Goal: Task Accomplishment & Management: Use online tool/utility

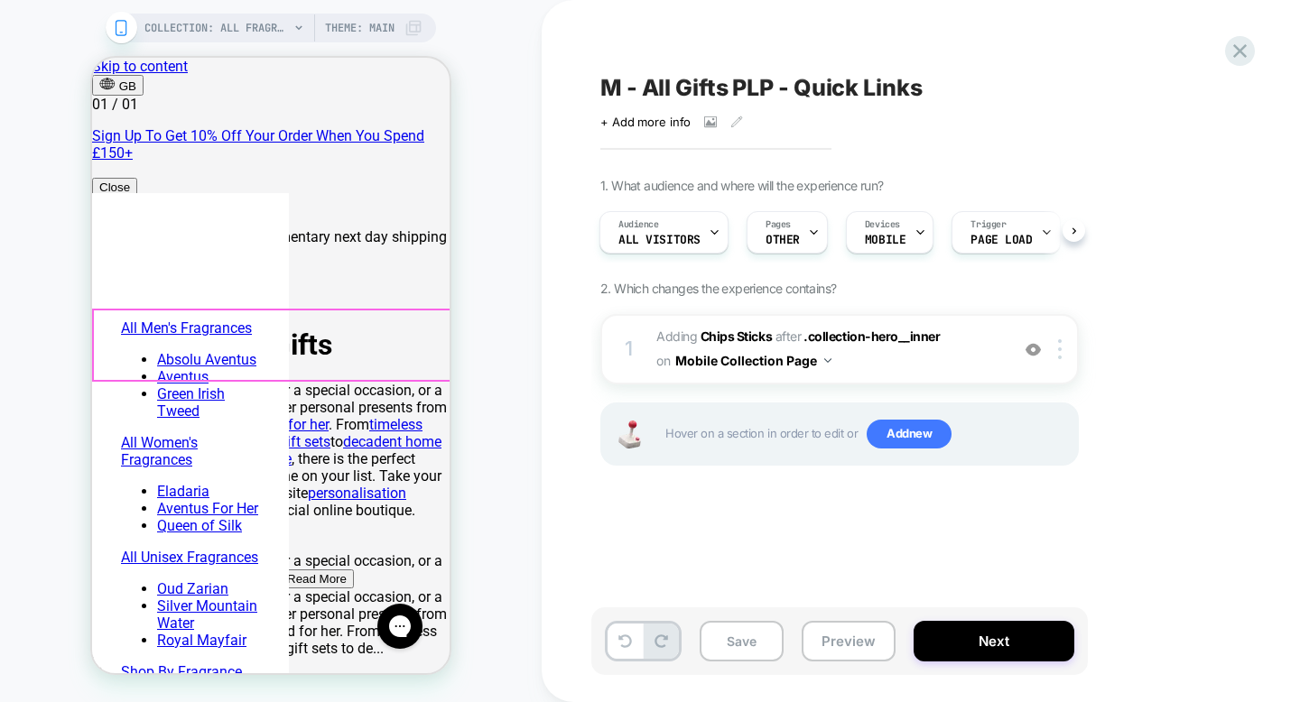
scroll to position [0, 228]
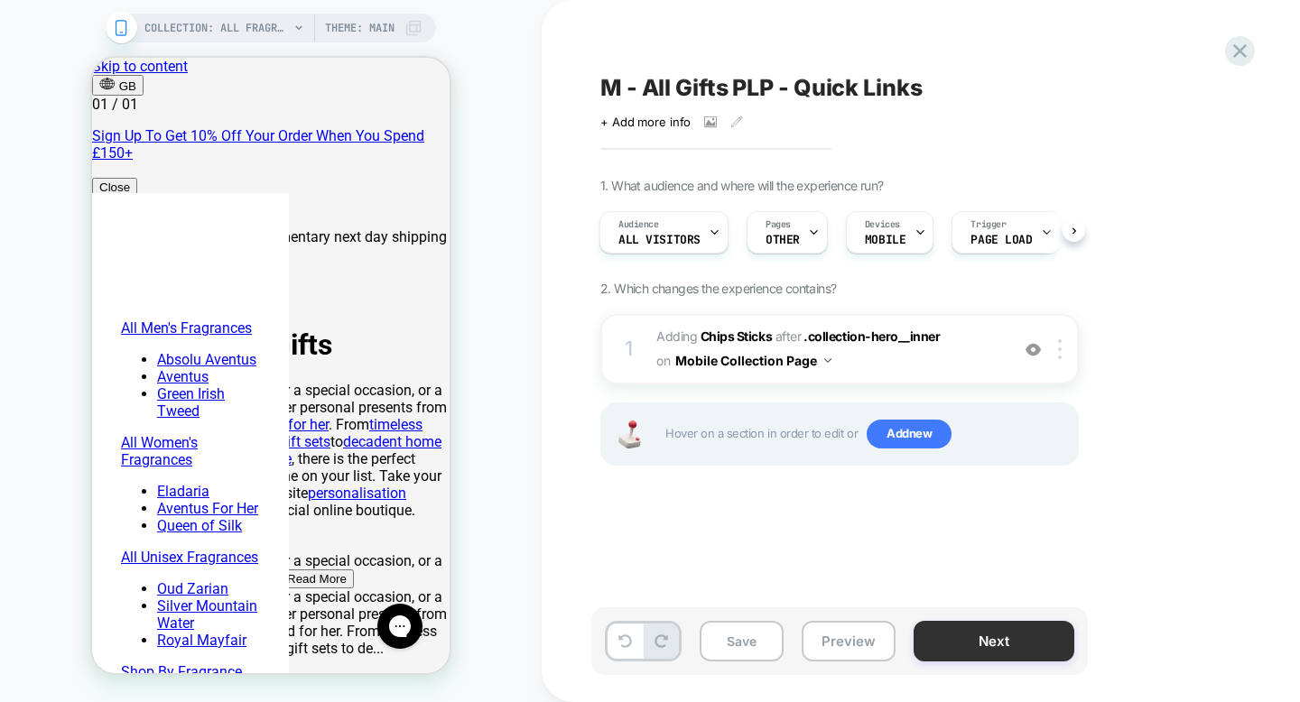
click at [955, 639] on button "Next" at bounding box center [994, 641] width 161 height 41
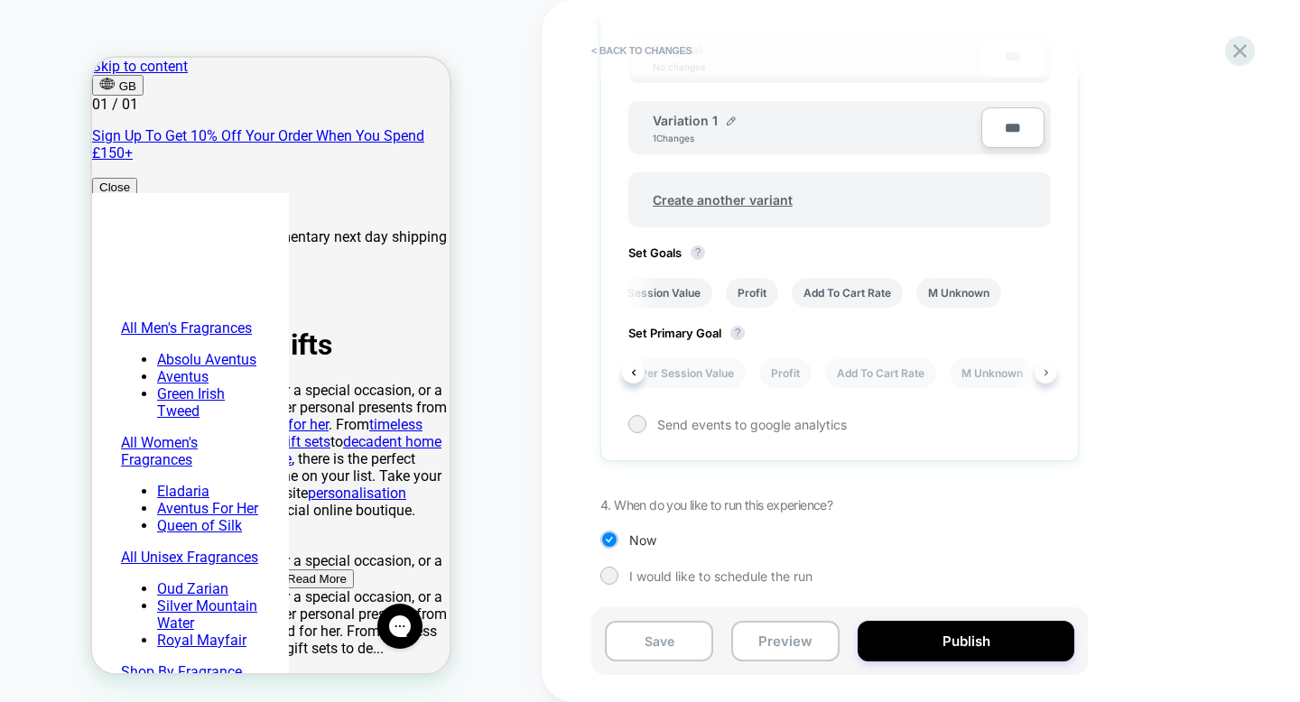
scroll to position [0, 162]
click at [956, 644] on button "Publish" at bounding box center [966, 641] width 217 height 41
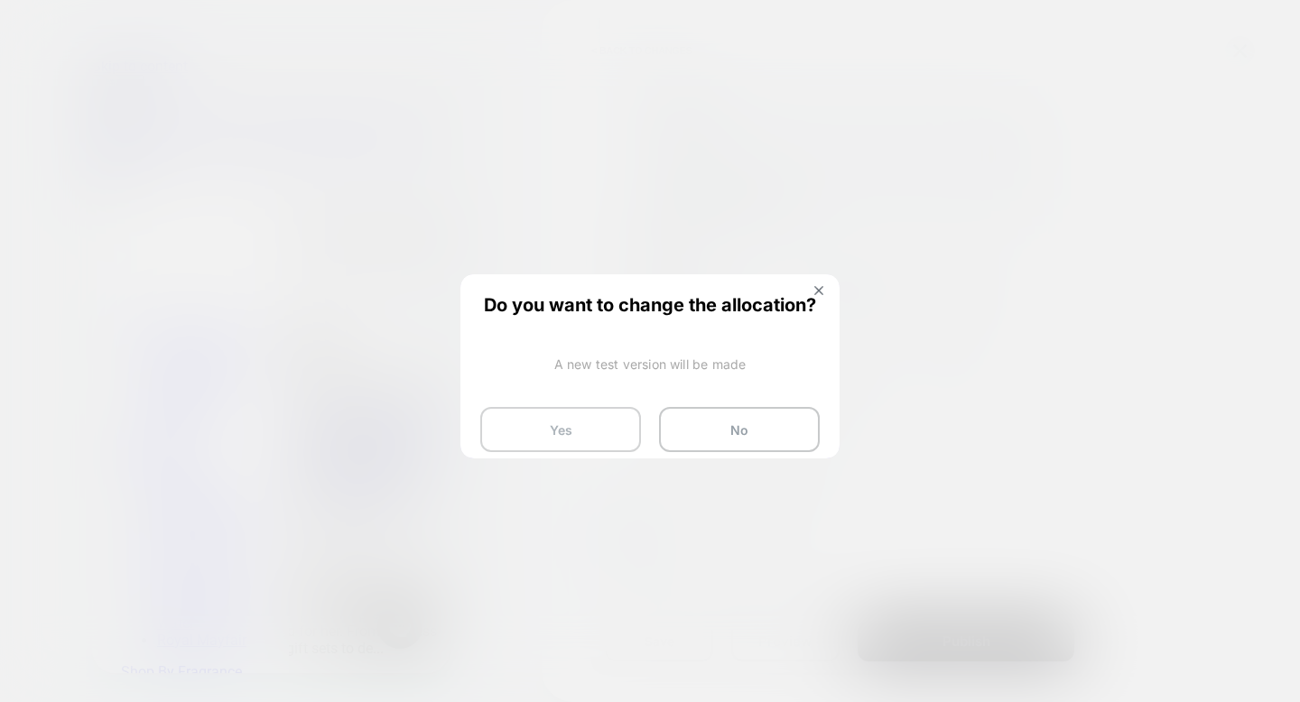
click at [619, 447] on button "Yes" at bounding box center [560, 429] width 161 height 45
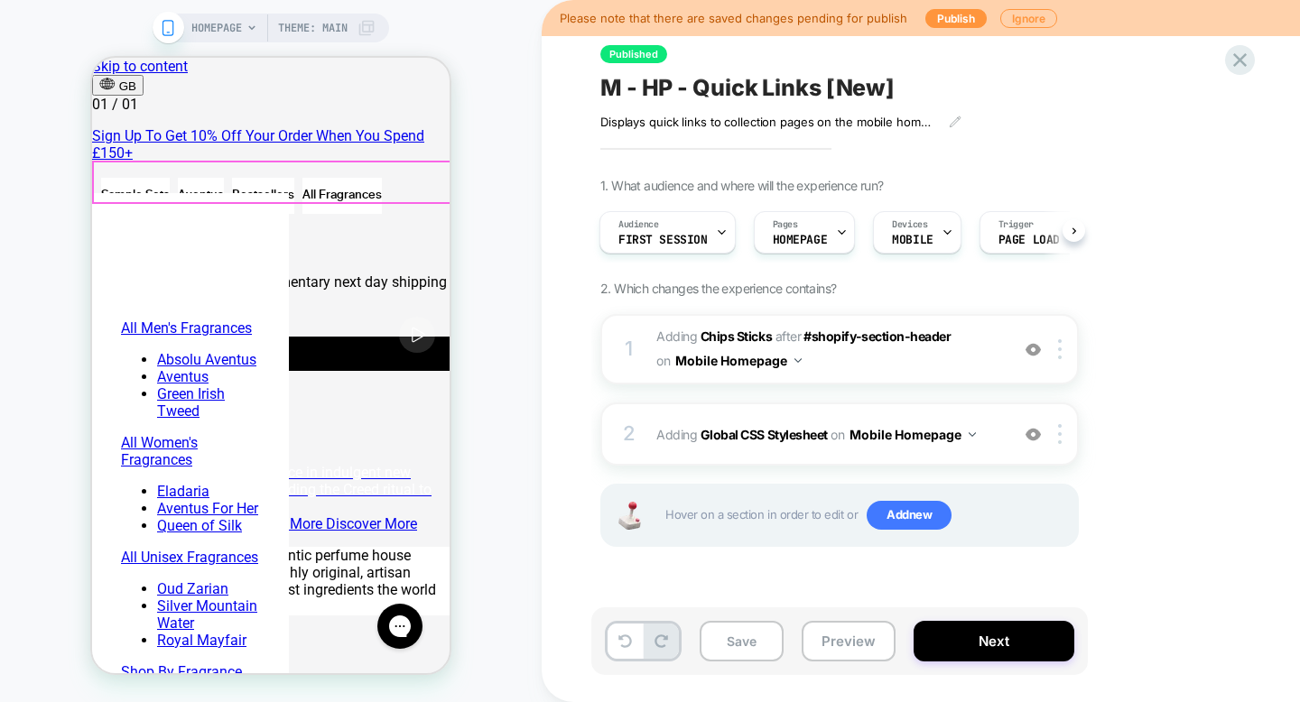
click at [374, 181] on div "Sample Sets Aventus Bestsellers All Fragrances" at bounding box center [241, 196] width 281 height 36
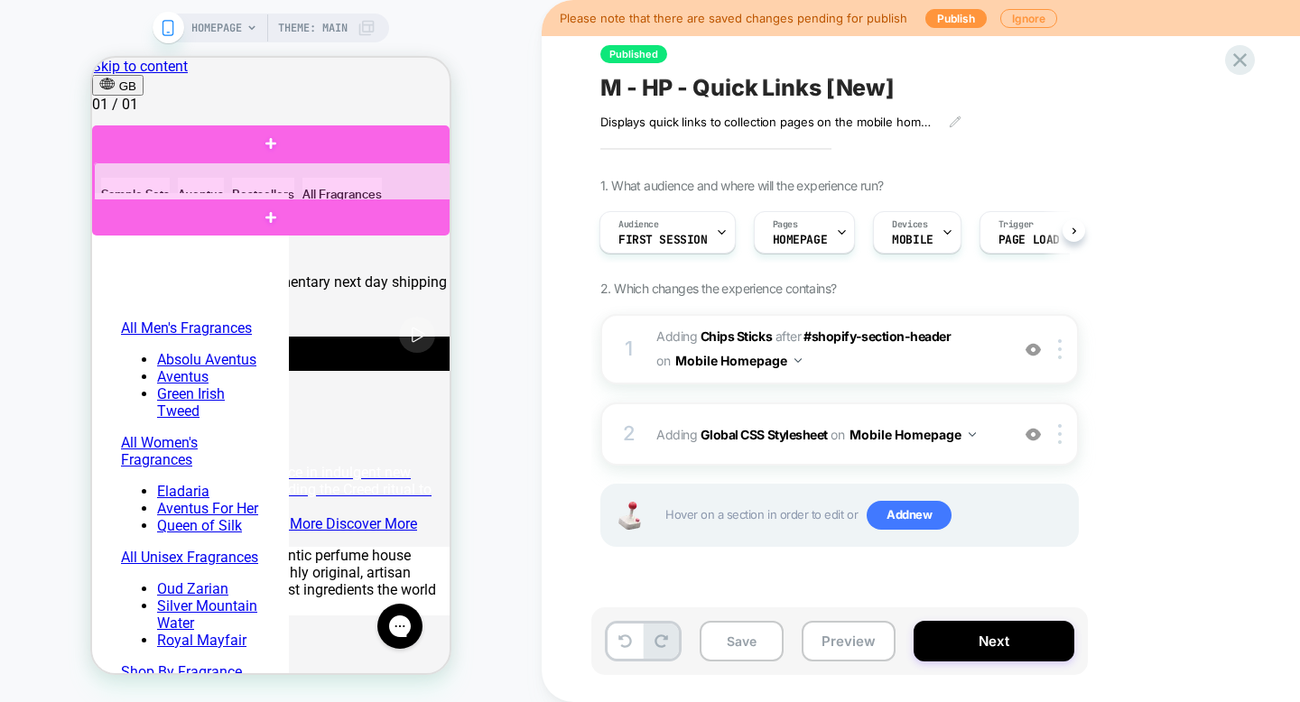
click at [369, 184] on div at bounding box center [273, 183] width 358 height 40
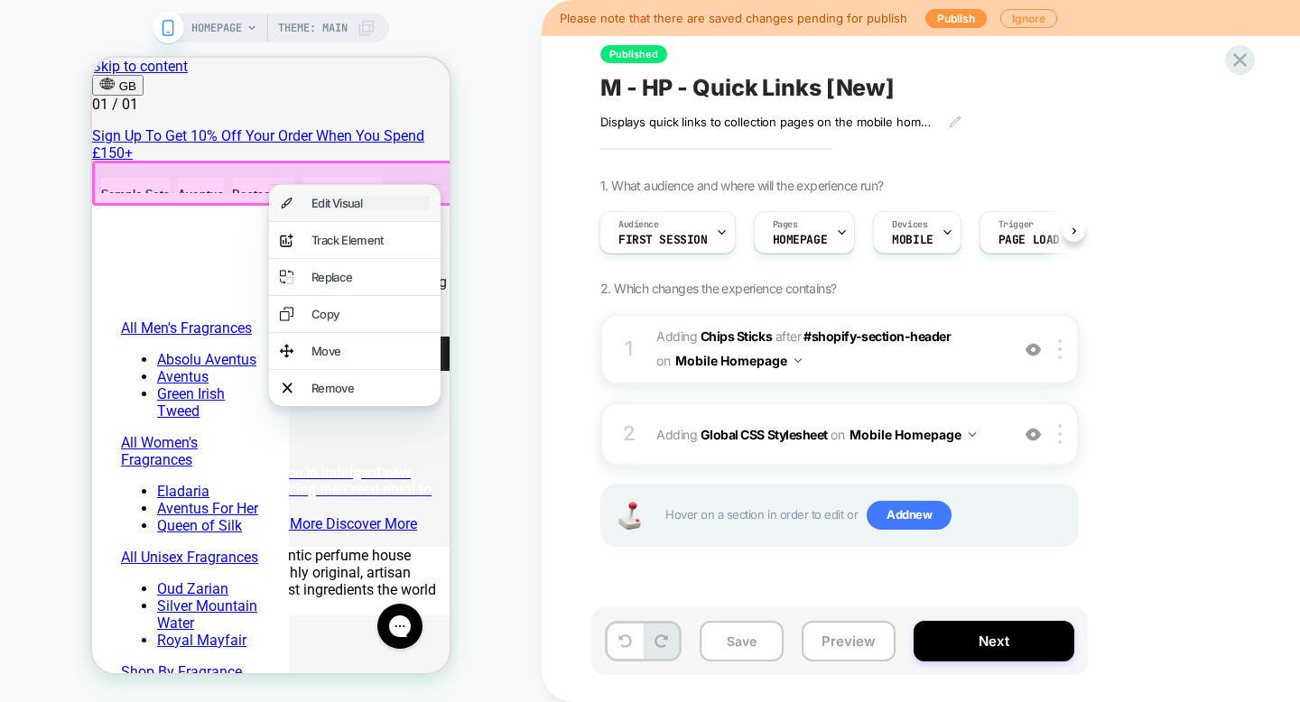
click at [363, 204] on div "Edit Visual" at bounding box center [370, 203] width 118 height 14
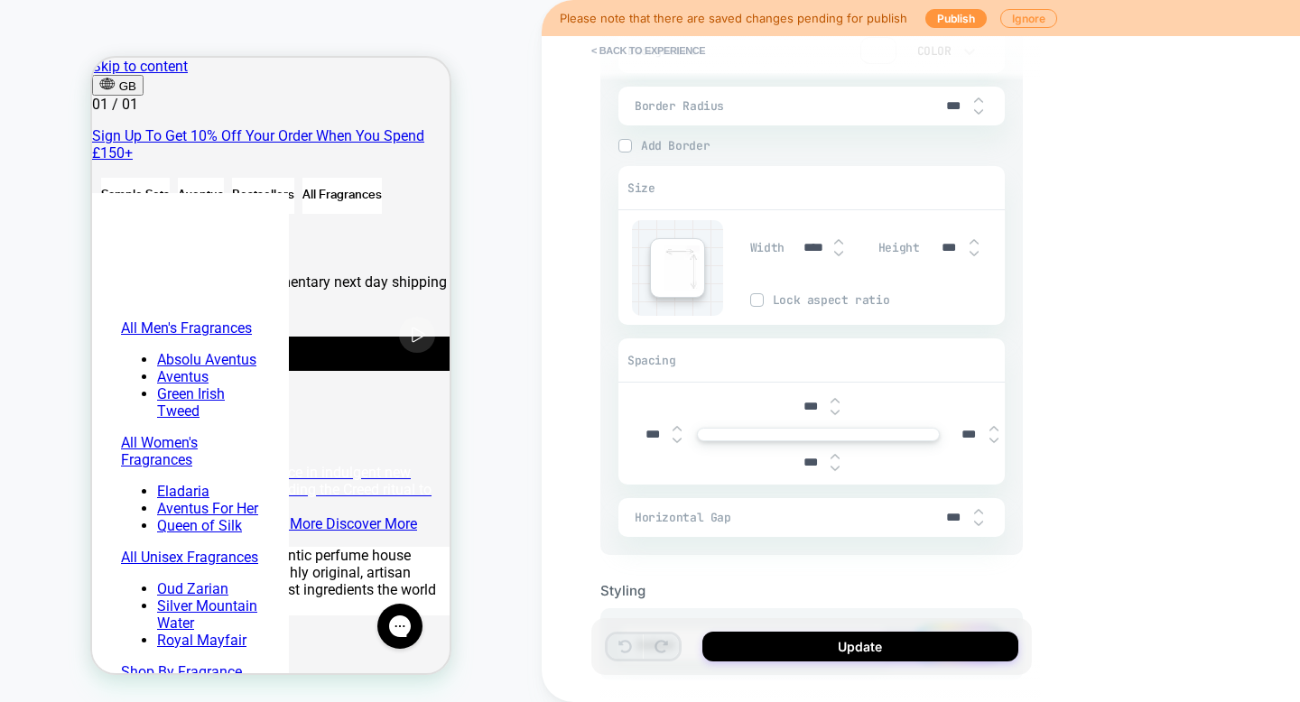
scroll to position [1064, 0]
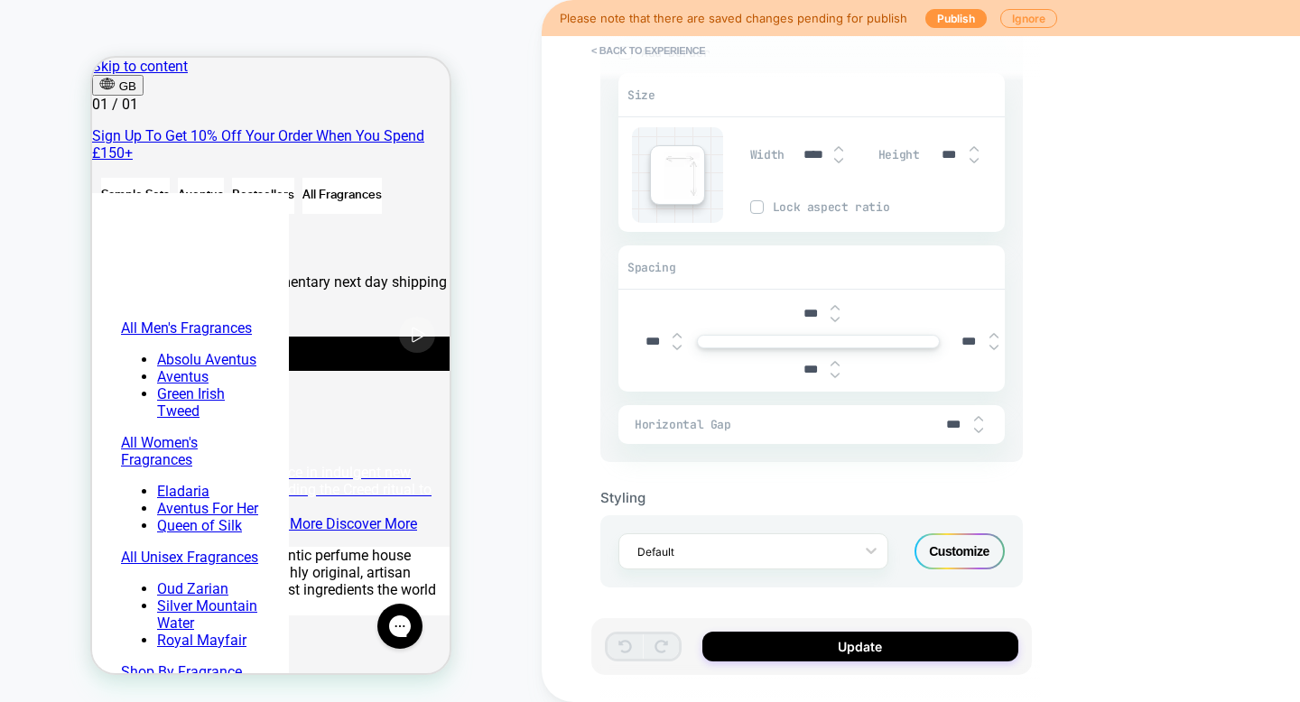
click at [964, 544] on div "Customize" at bounding box center [960, 552] width 90 height 36
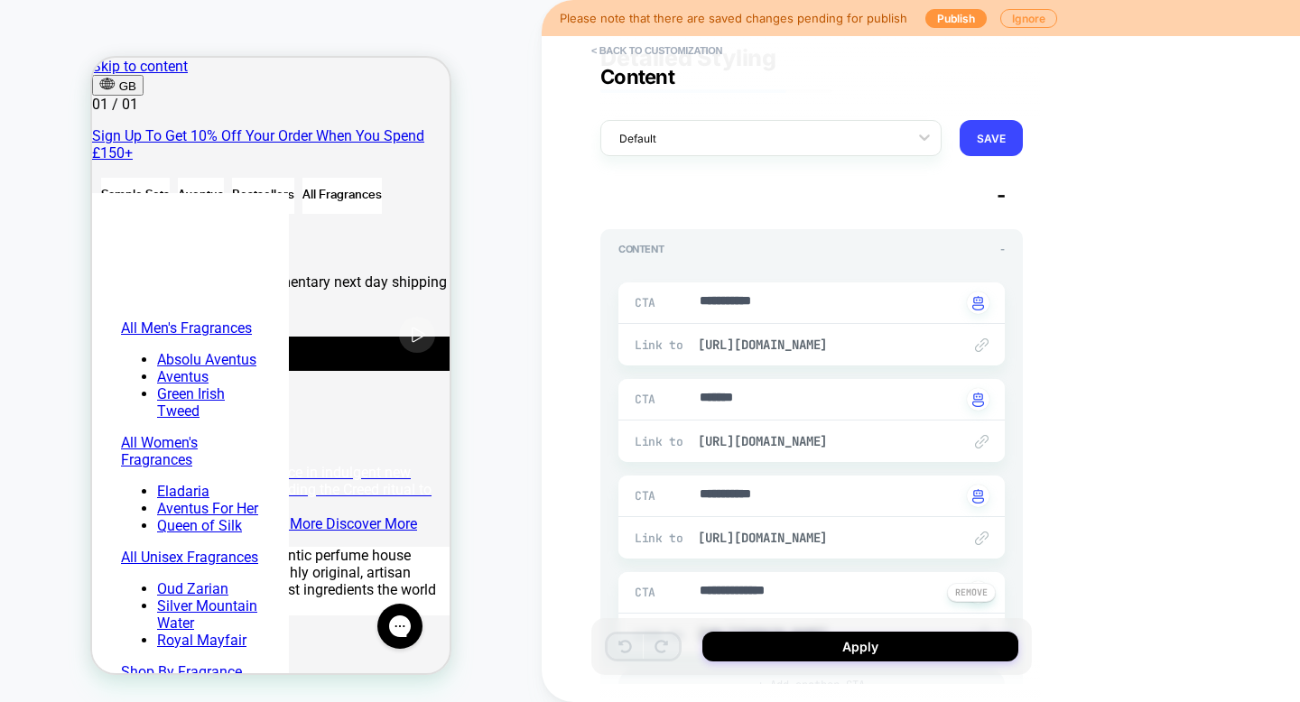
scroll to position [0, 0]
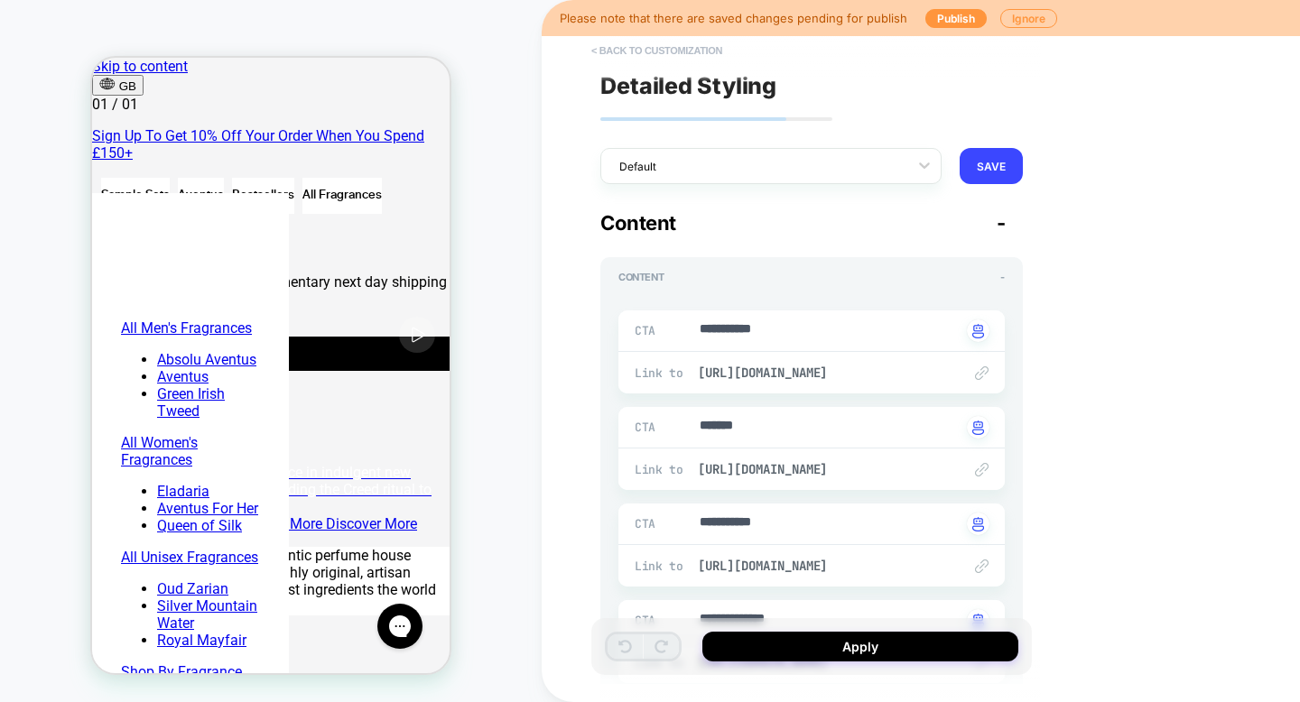
click at [677, 49] on button "< Back to customization" at bounding box center [656, 50] width 149 height 29
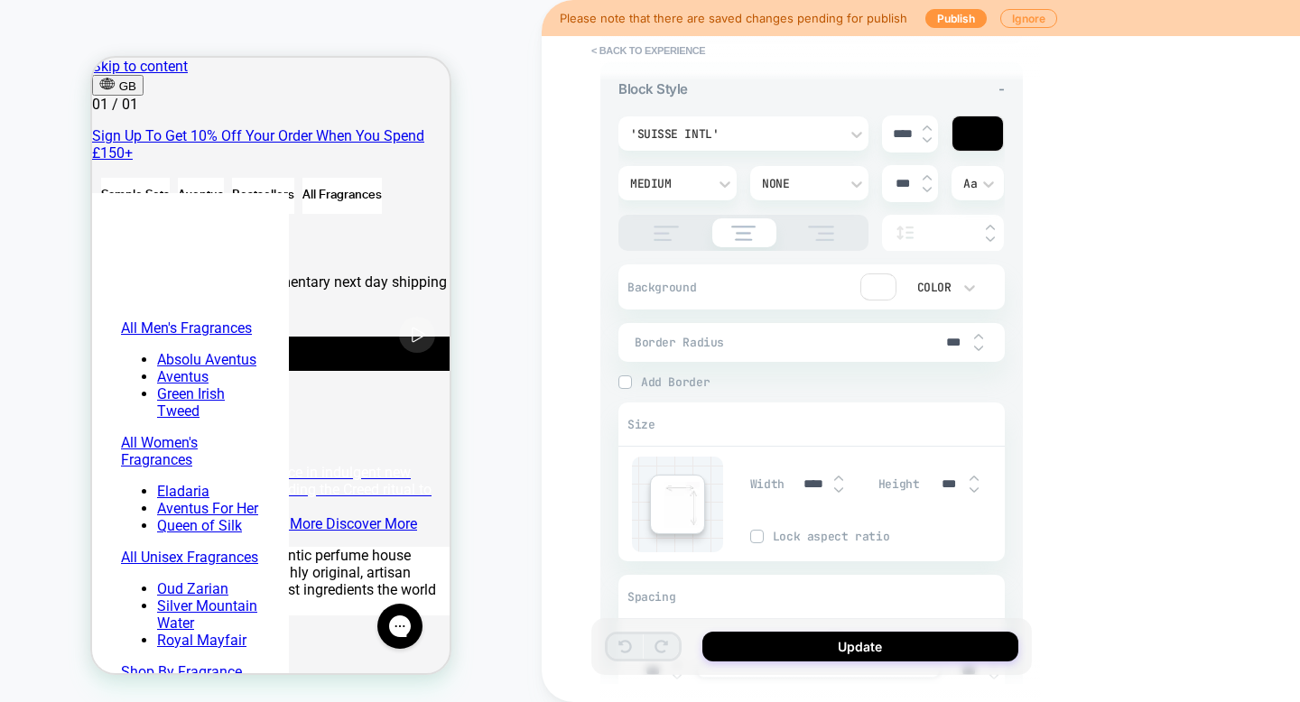
scroll to position [443, 0]
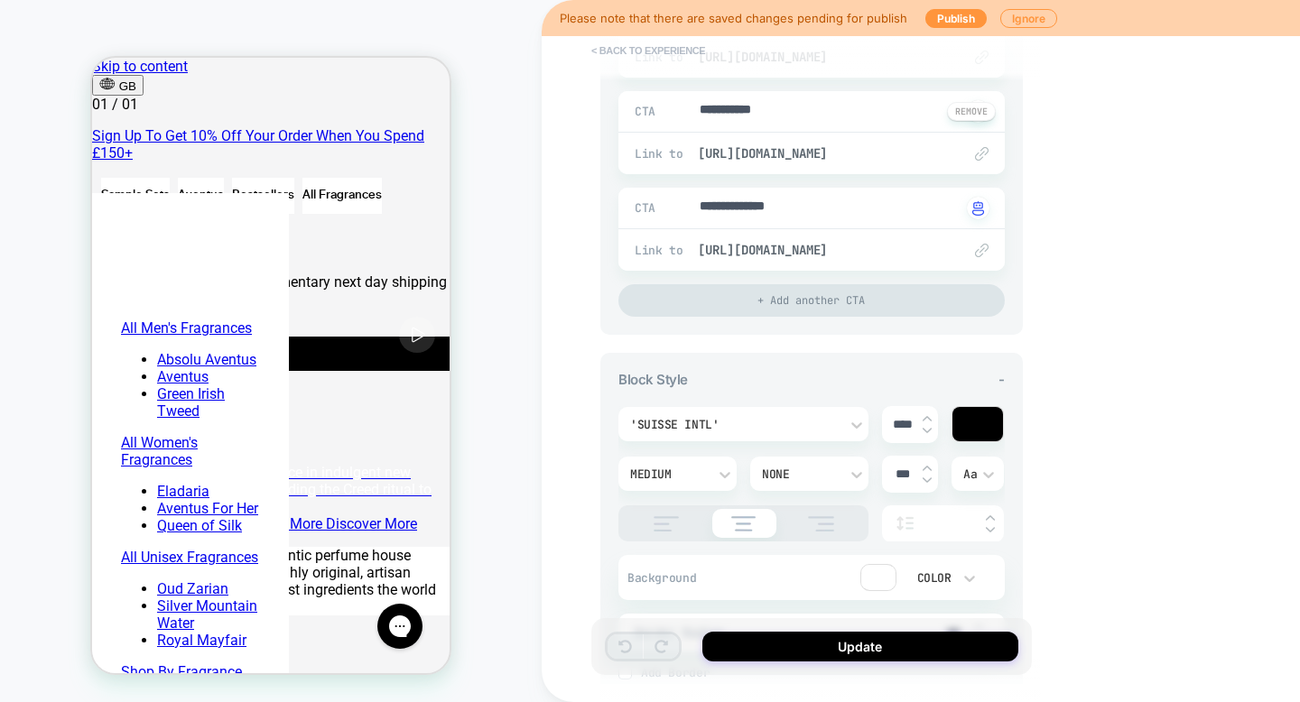
type textarea "*"
click at [659, 51] on button "< Back to experience" at bounding box center [648, 50] width 132 height 29
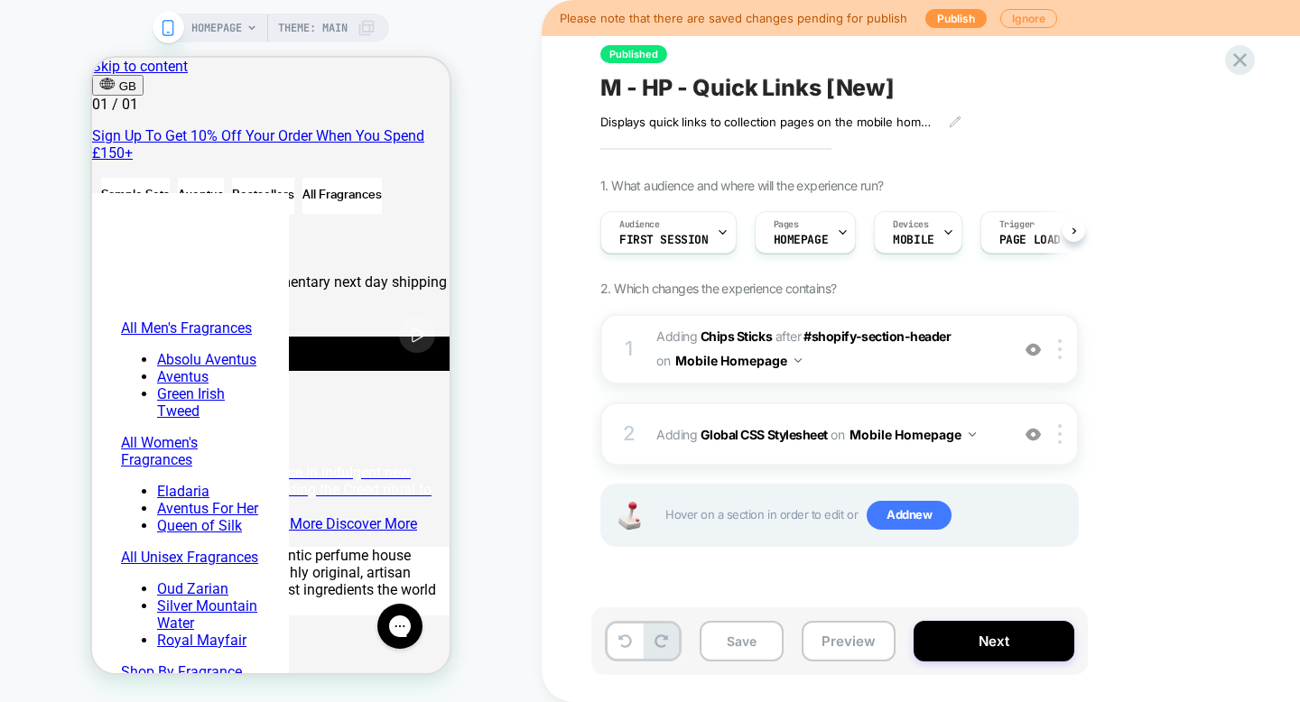
scroll to position [0, 1]
click at [841, 633] on button "Preview" at bounding box center [849, 641] width 94 height 41
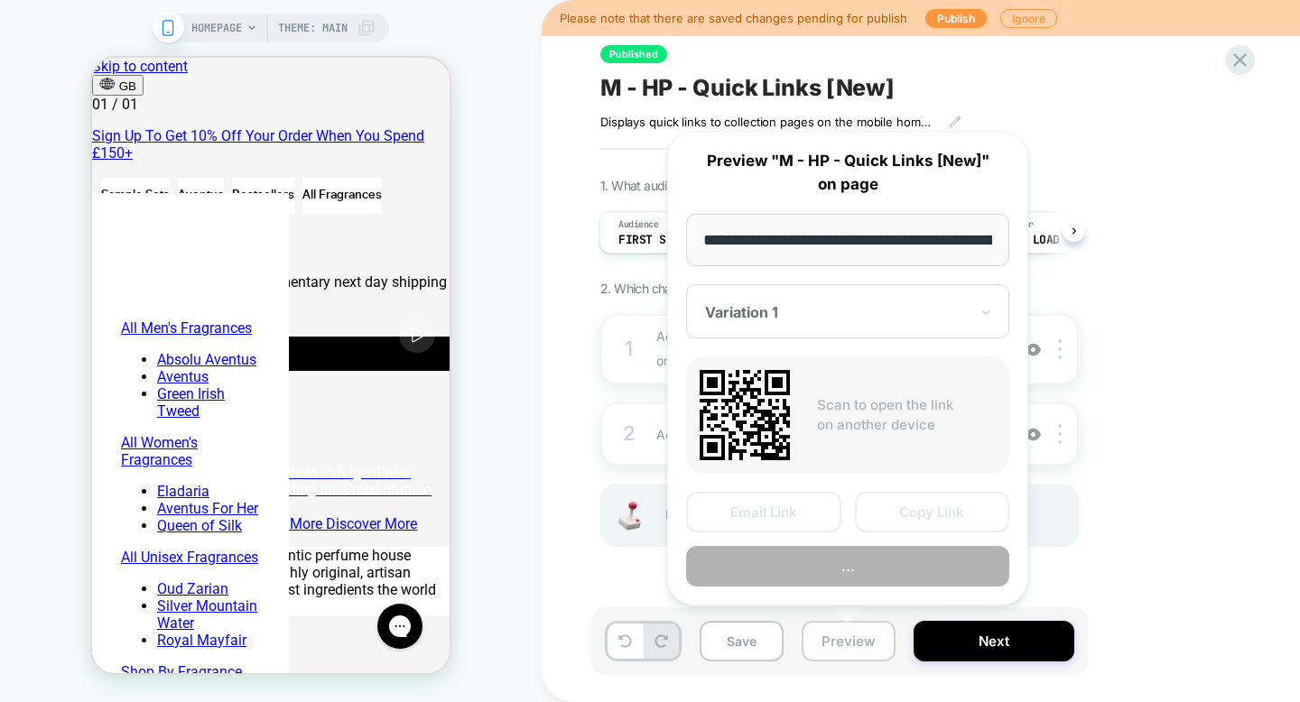
scroll to position [0, 113]
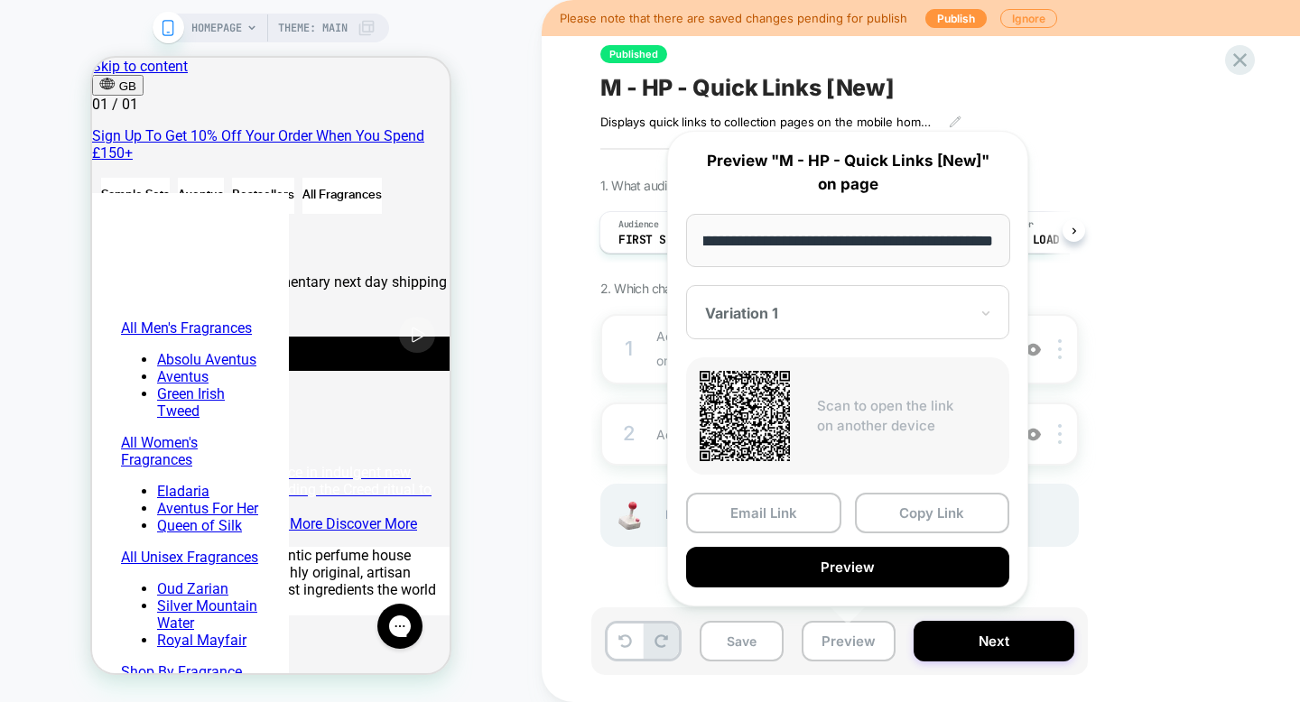
click at [217, 40] on span "HOMEPAGE" at bounding box center [216, 28] width 51 height 29
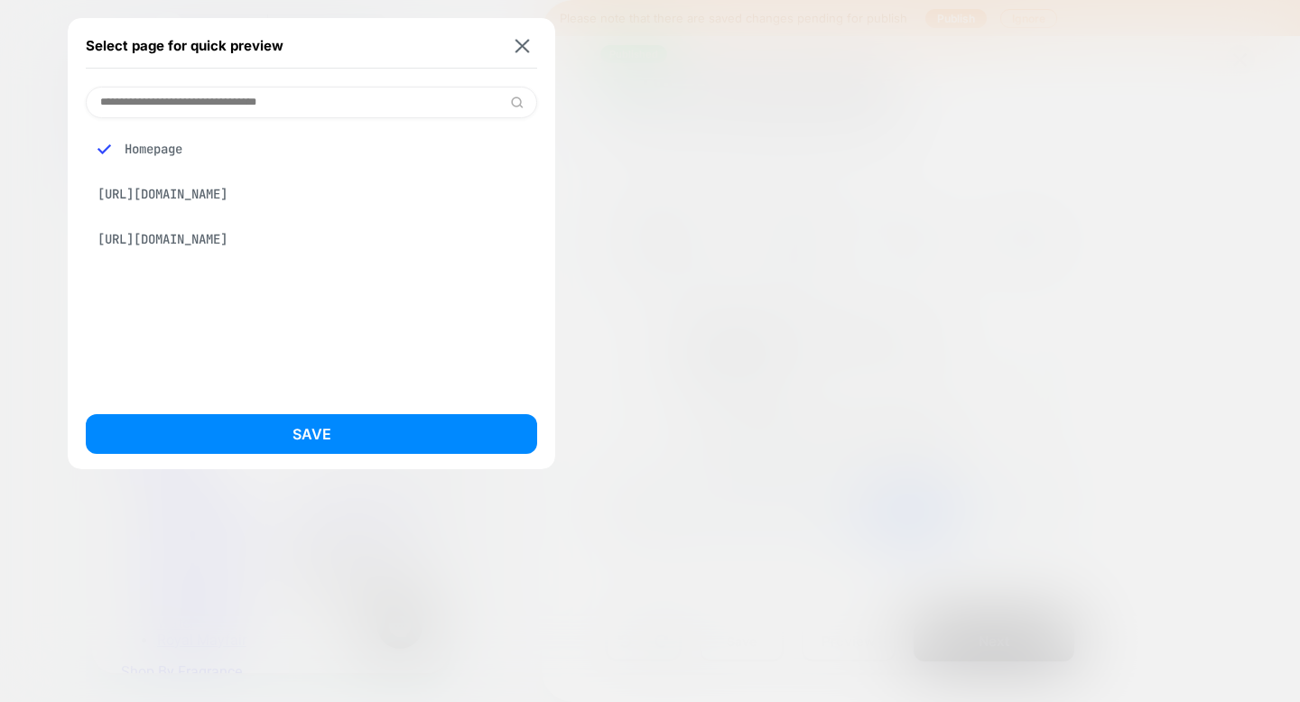
click at [706, 186] on div at bounding box center [650, 351] width 1300 height 702
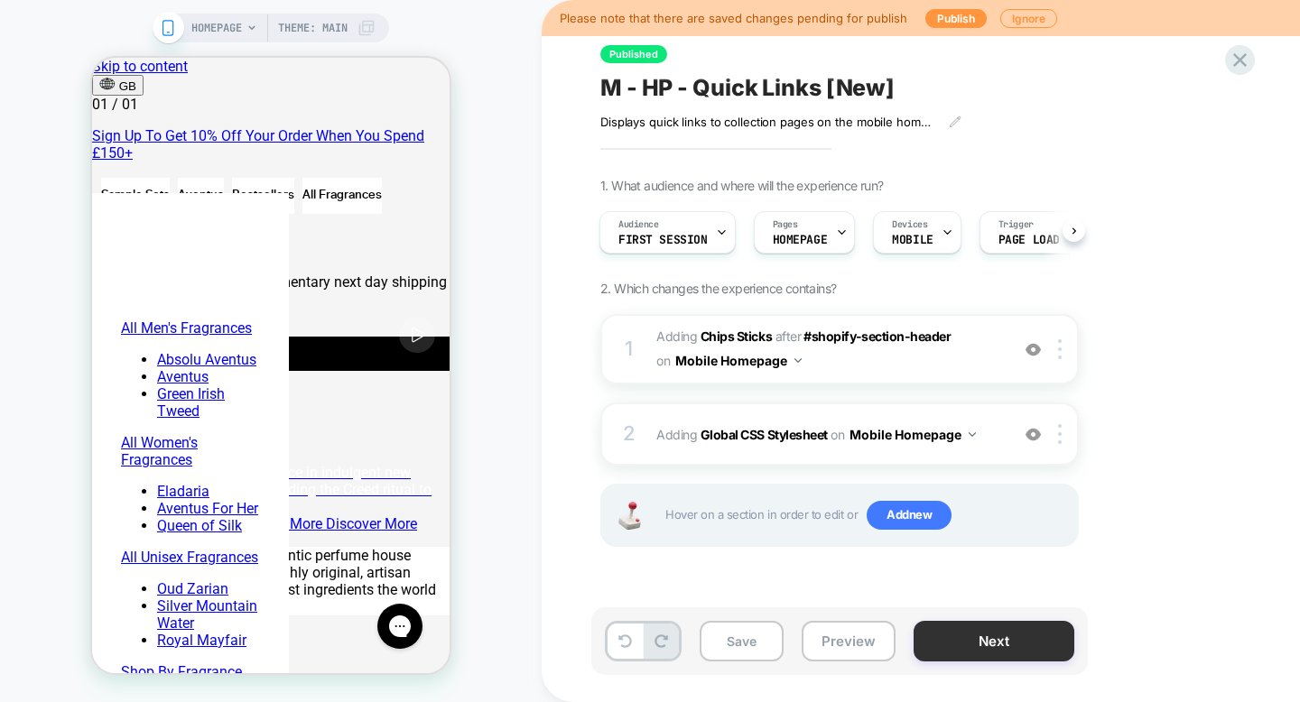
click at [941, 637] on button "Next" at bounding box center [994, 641] width 161 height 41
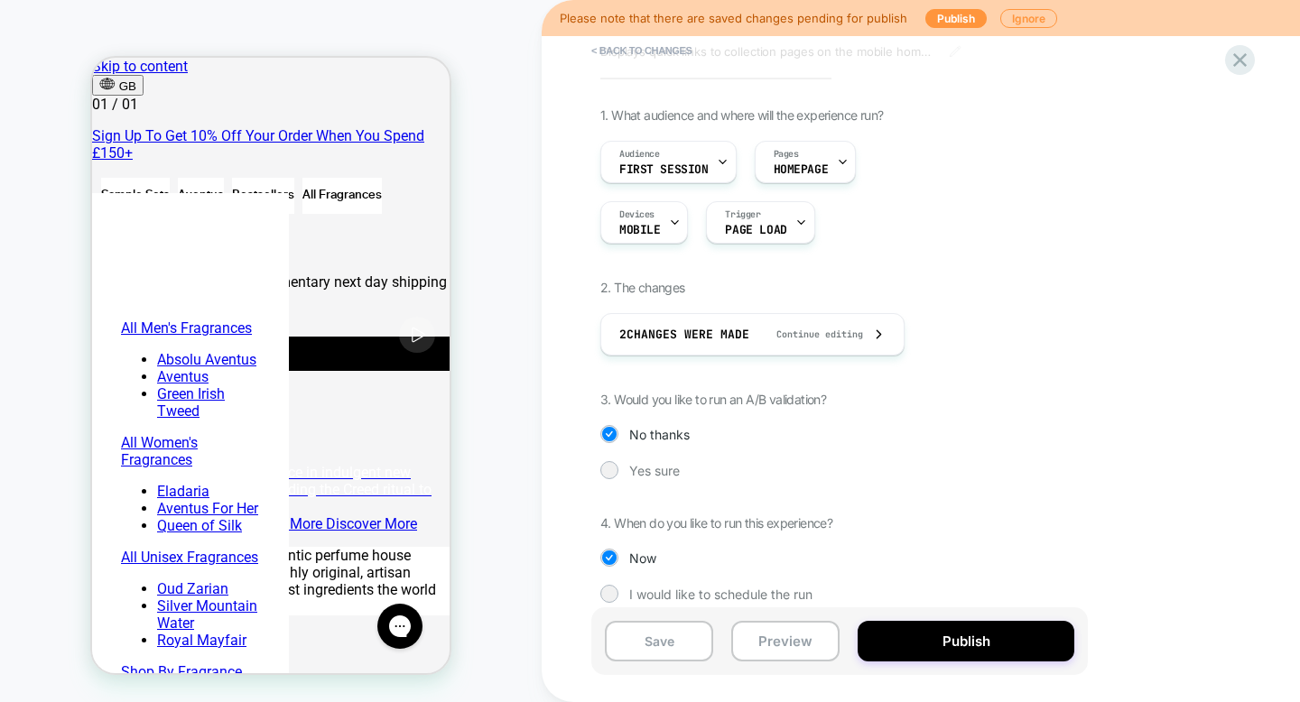
scroll to position [70, 0]
click at [993, 645] on button "Publish" at bounding box center [966, 641] width 217 height 41
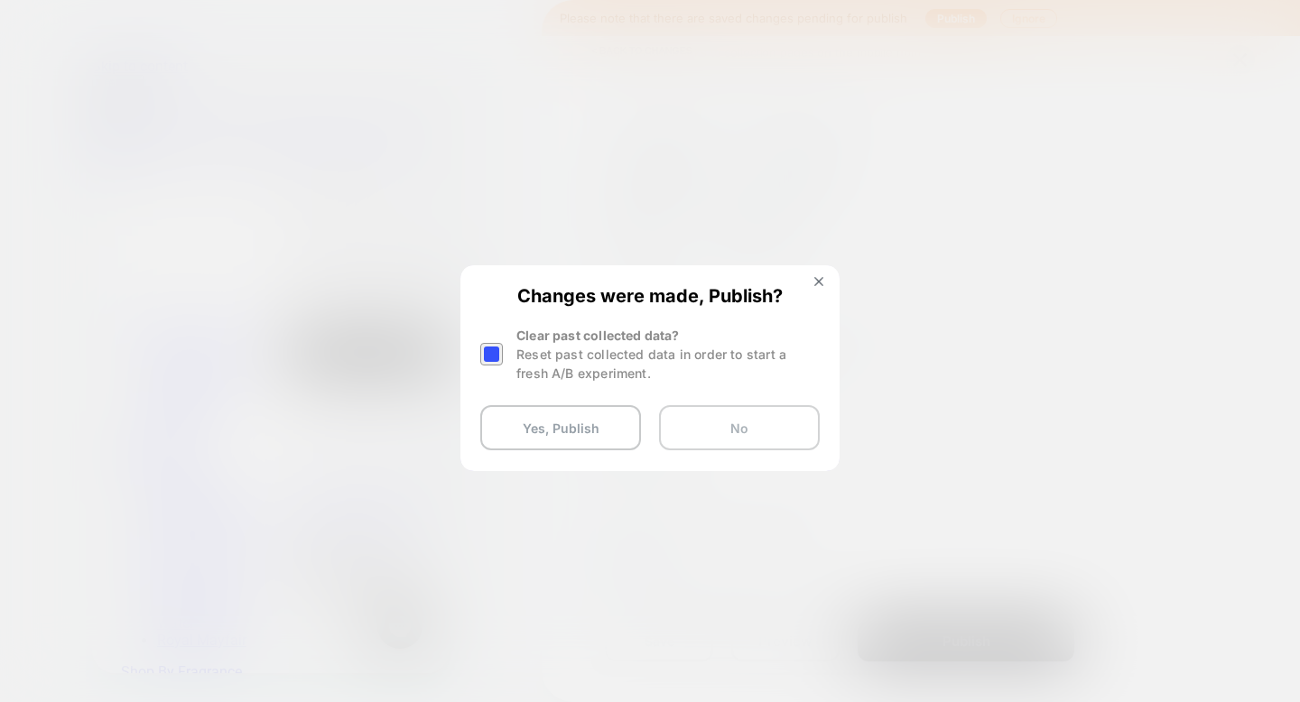
click at [687, 438] on button "No" at bounding box center [739, 427] width 161 height 45
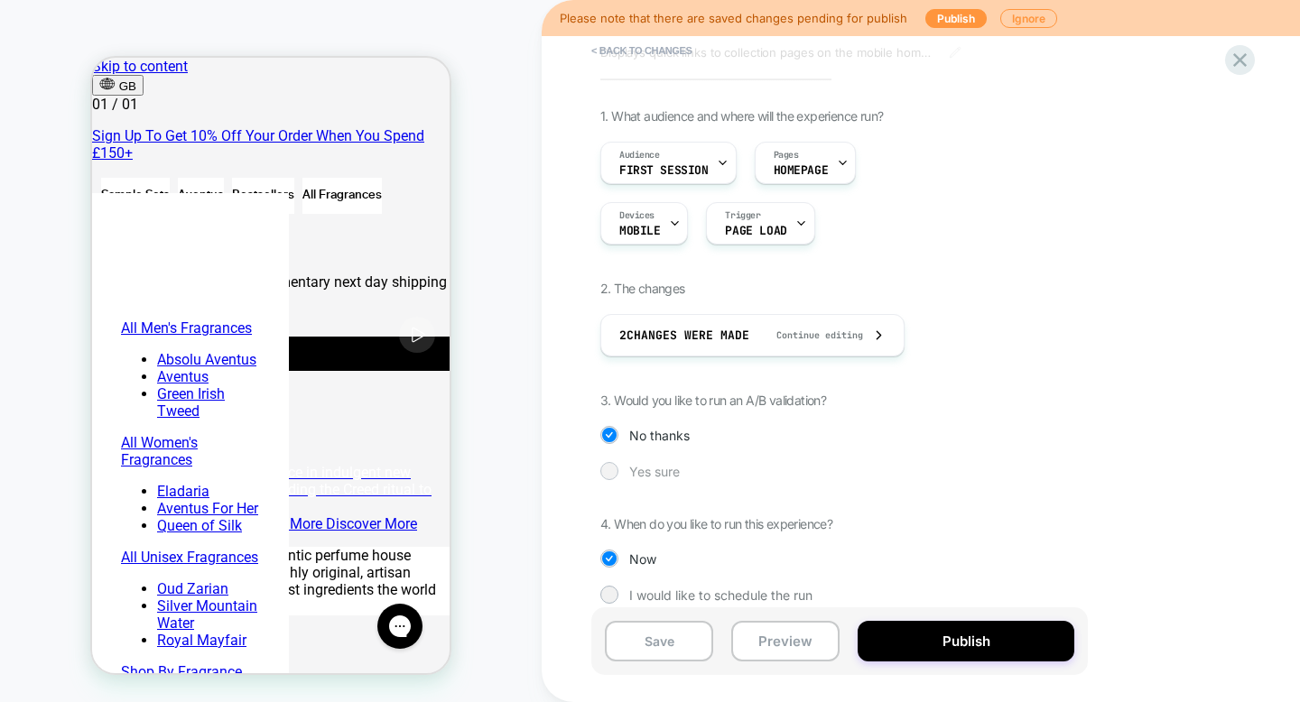
click at [663, 469] on span "Yes sure" at bounding box center [654, 471] width 51 height 15
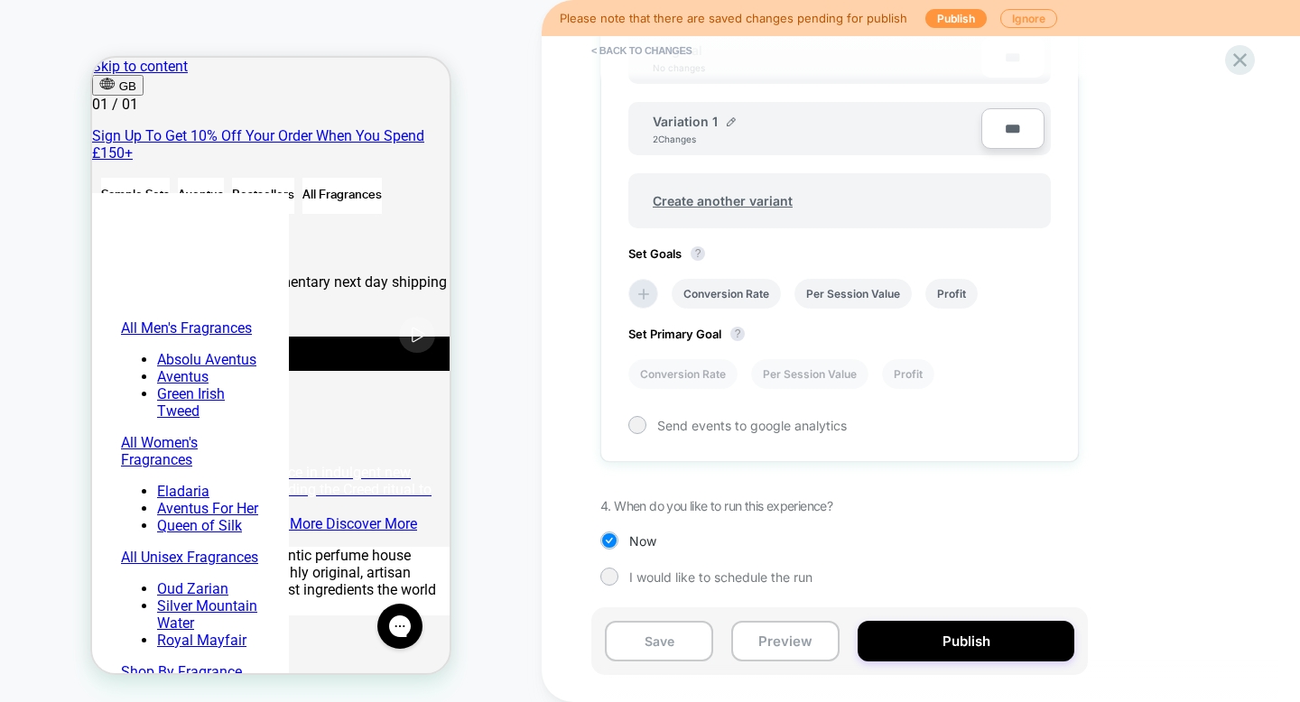
scroll to position [599, 0]
click at [999, 140] on input "***" at bounding box center [1012, 127] width 63 height 41
type input "***"
type input "**"
type input "***"
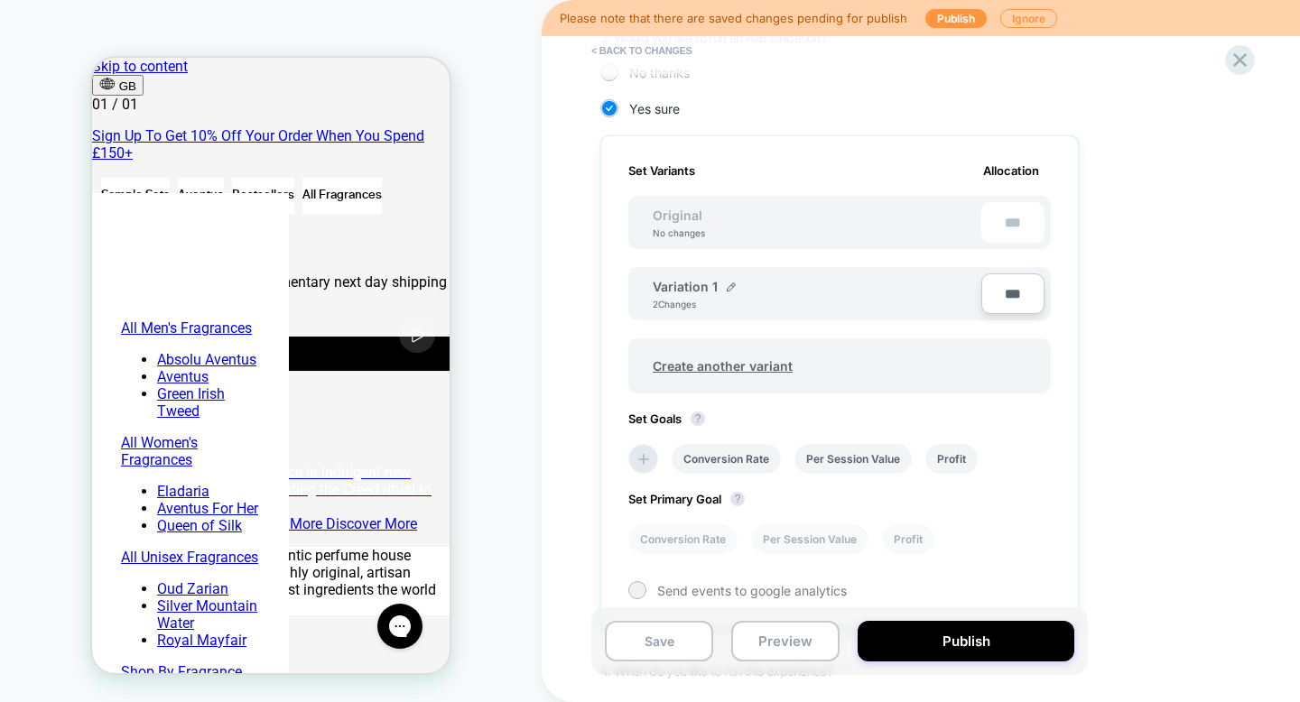
scroll to position [323, 0]
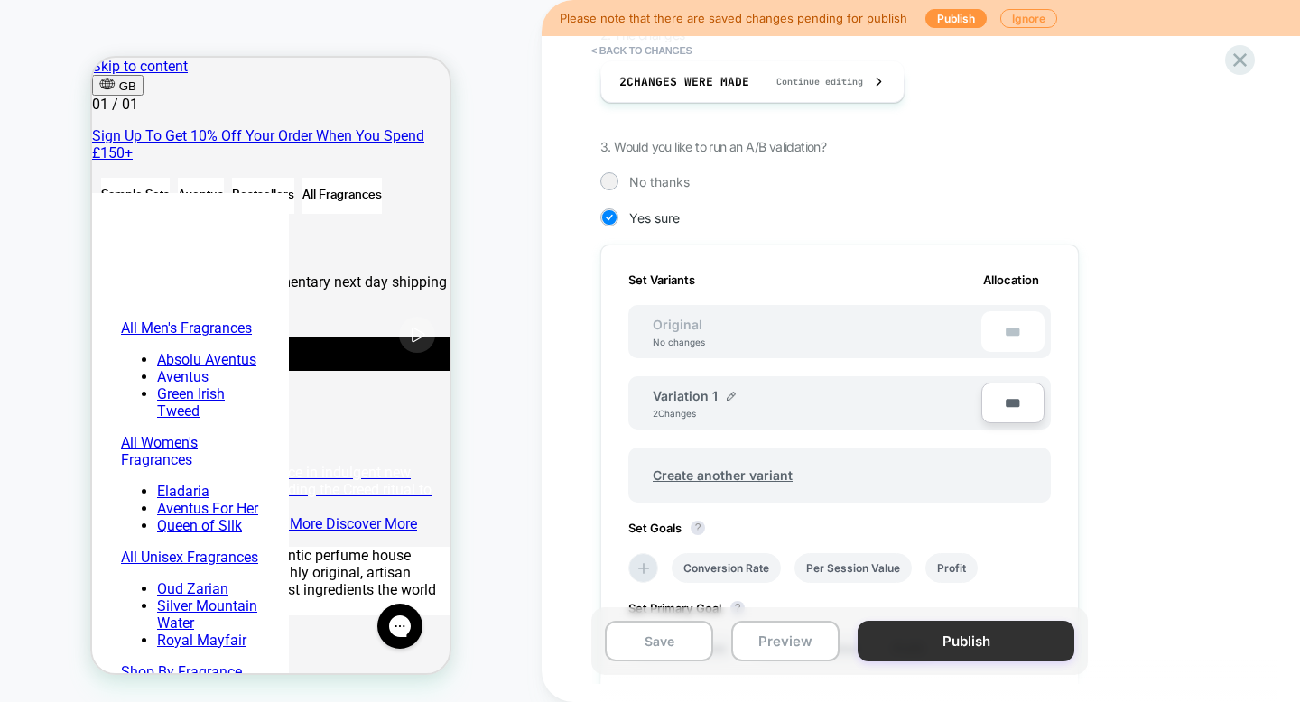
type input "***"
click at [973, 646] on button "Publish" at bounding box center [966, 641] width 217 height 41
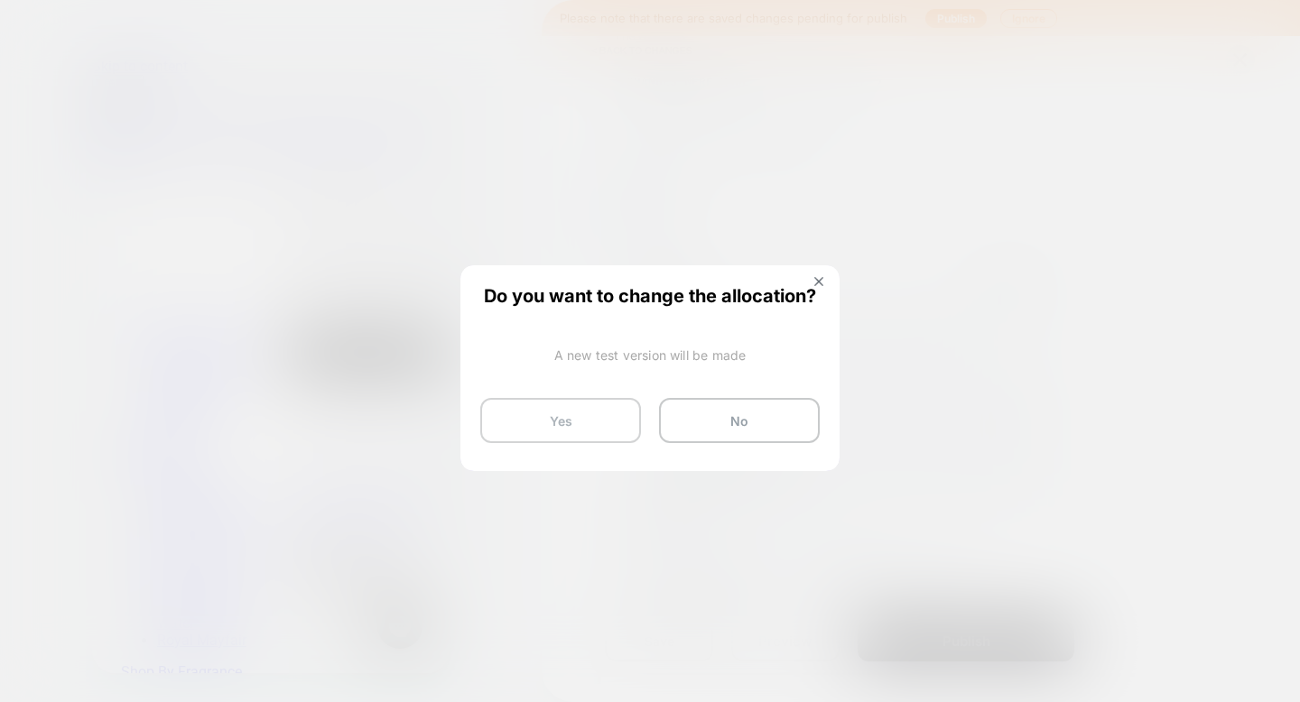
click at [548, 428] on button "Yes" at bounding box center [560, 420] width 161 height 45
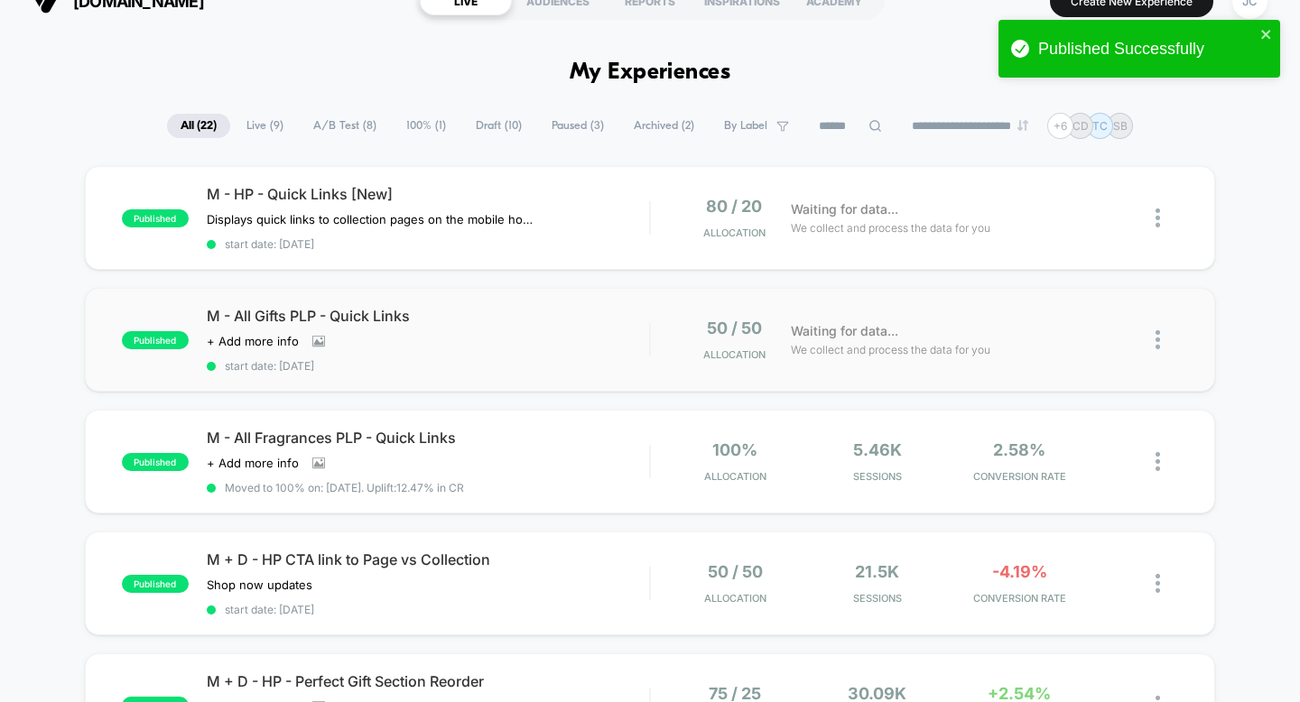
scroll to position [33, 0]
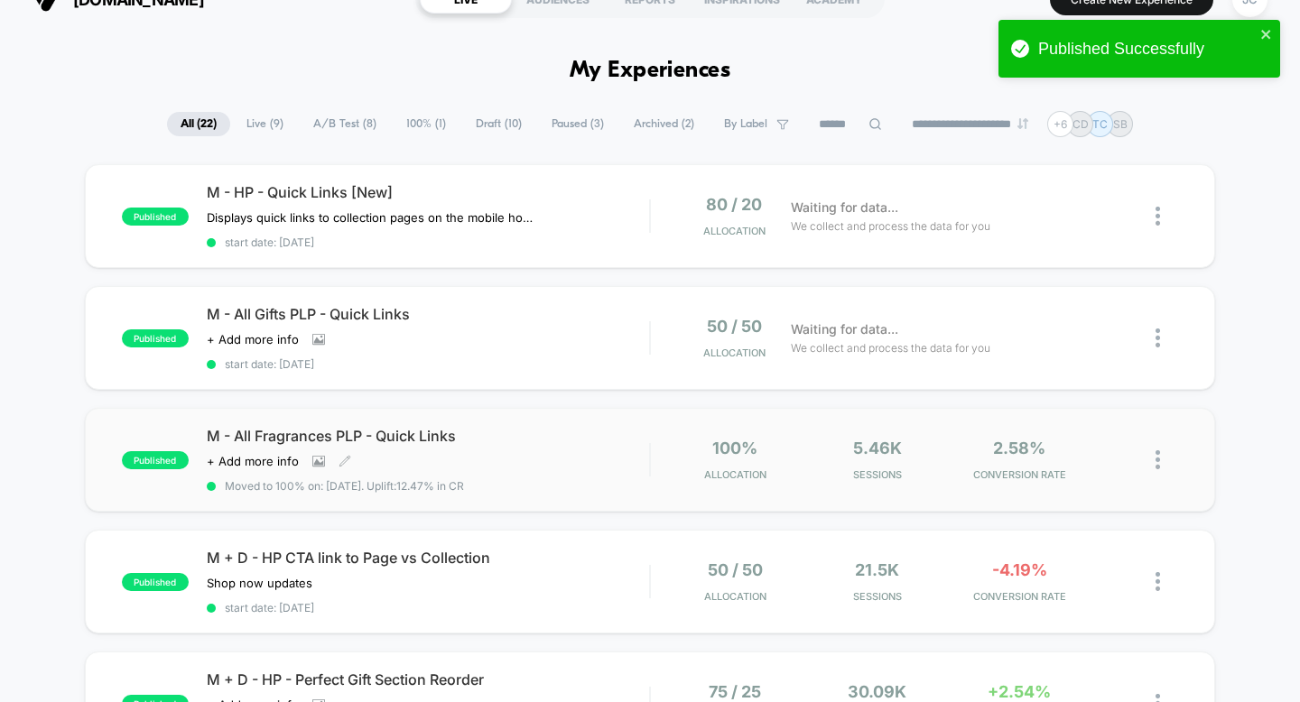
click at [567, 428] on span "M - All Fragrances PLP - Quick Links" at bounding box center [428, 436] width 443 height 18
